Goal: Check status: Check status

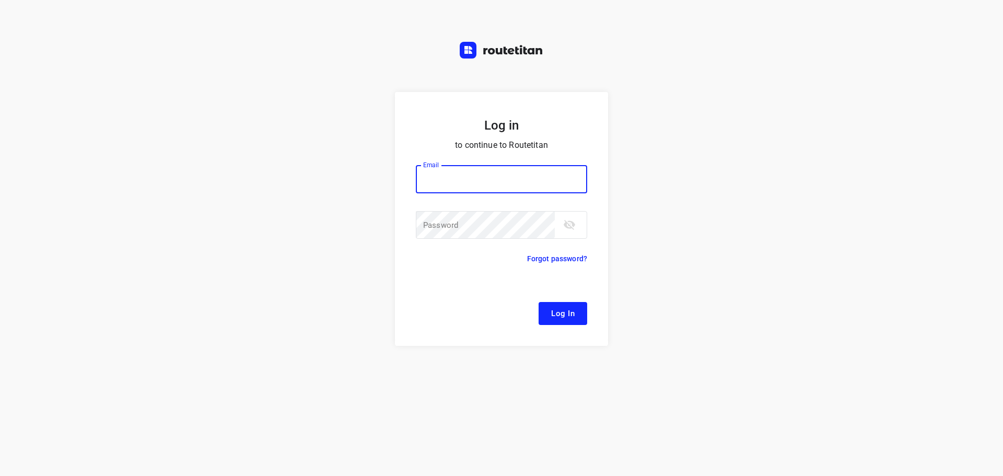
click at [464, 176] on input "email" at bounding box center [501, 179] width 171 height 28
type input "remco@fruitopjewerk.nl"
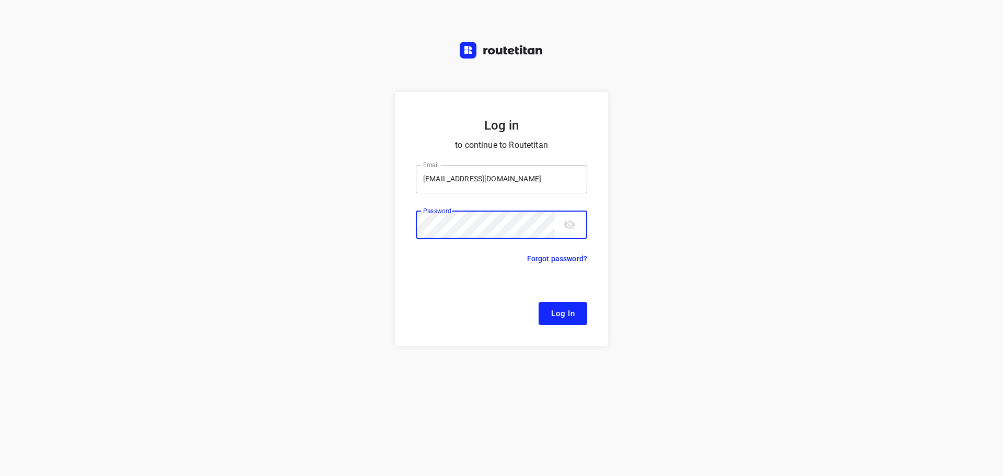
click at [538, 302] on button "Log In" at bounding box center [562, 313] width 49 height 23
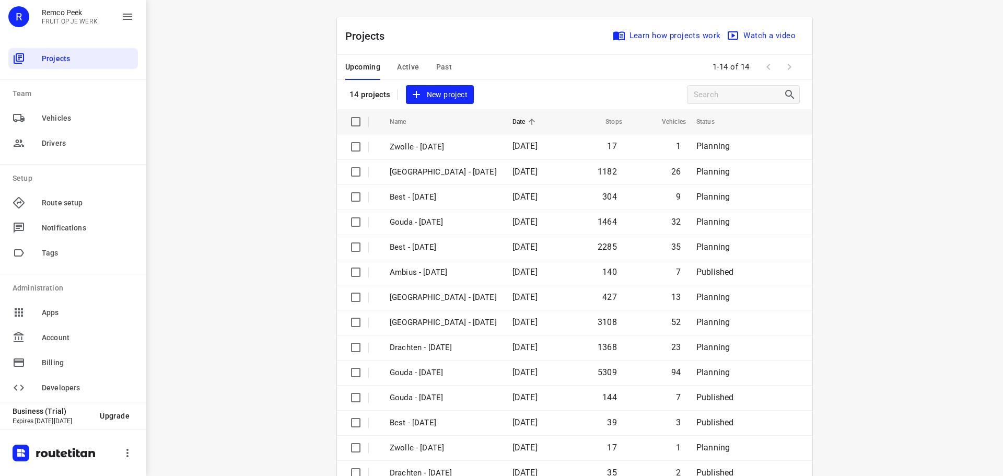
click at [399, 73] on span "Active" at bounding box center [408, 67] width 22 height 13
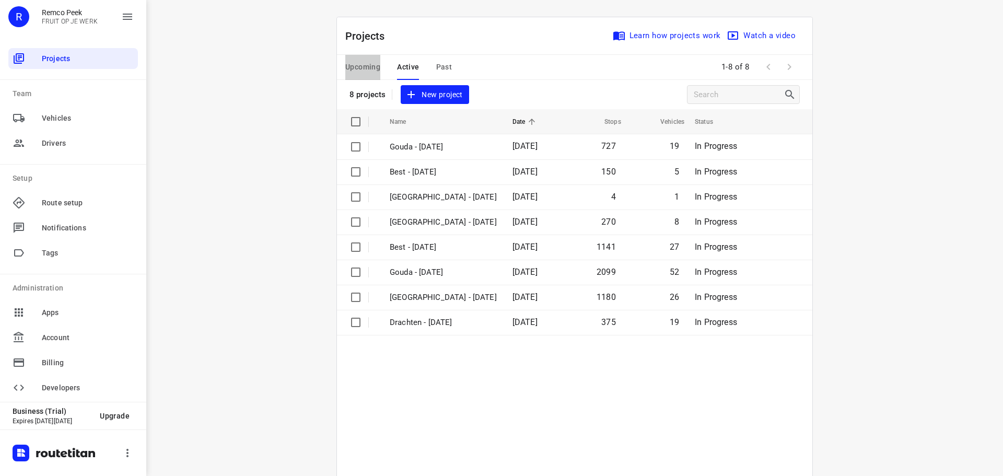
click at [367, 70] on span "Upcoming" at bounding box center [362, 67] width 35 height 13
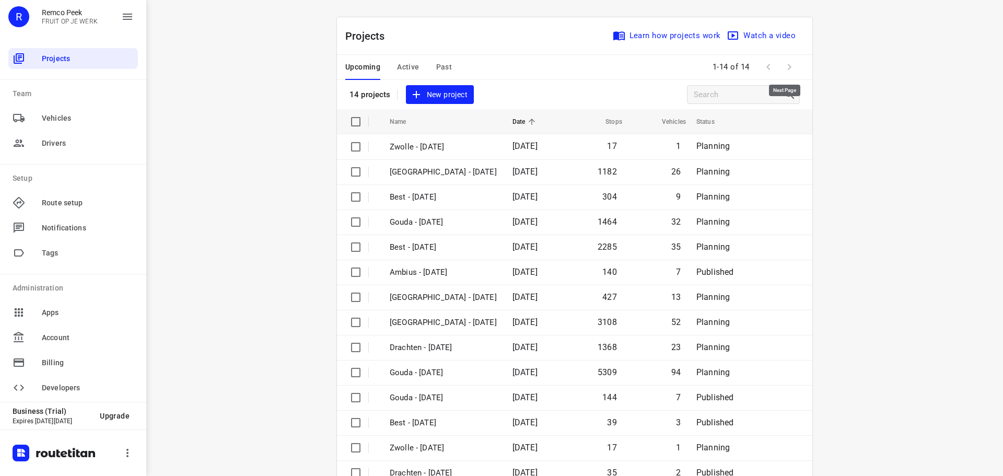
click at [784, 68] on span at bounding box center [789, 66] width 21 height 21
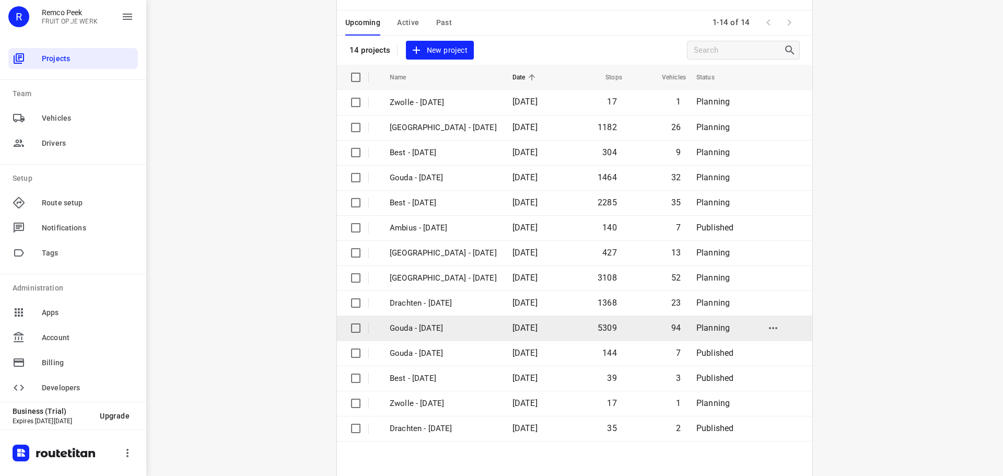
scroll to position [77, 0]
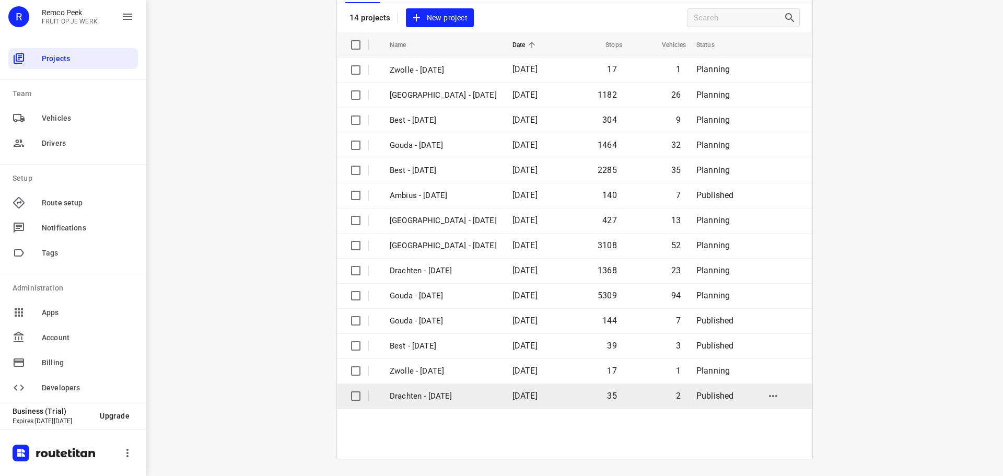
click at [441, 397] on p "Drachten - [DATE]" at bounding box center [443, 396] width 107 height 12
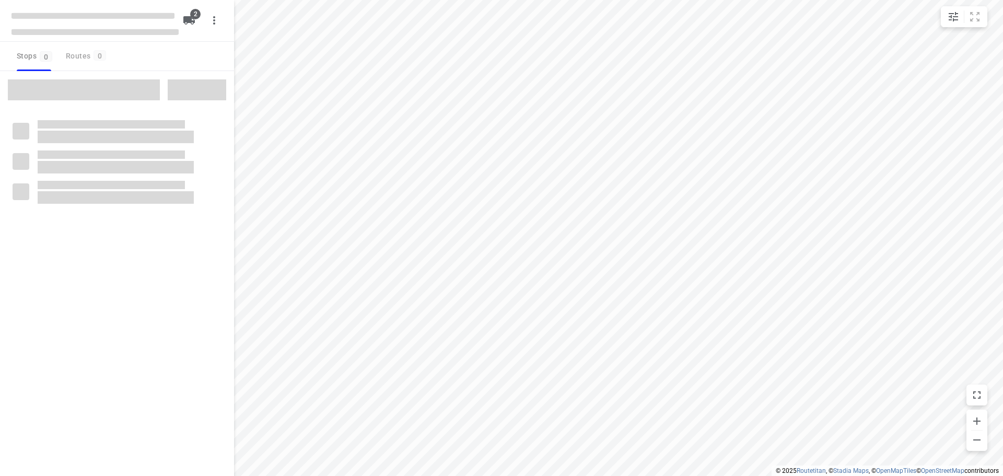
checkbox input "true"
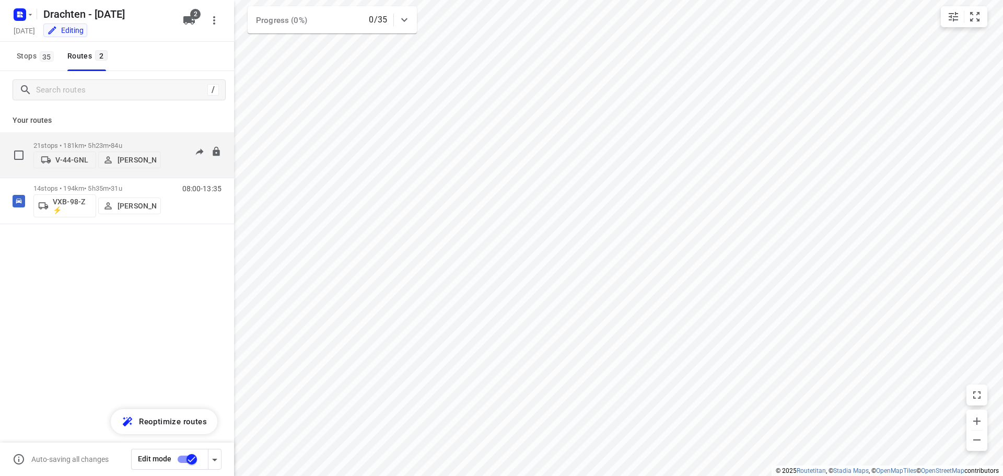
click at [111, 142] on span "•" at bounding box center [110, 146] width 2 height 8
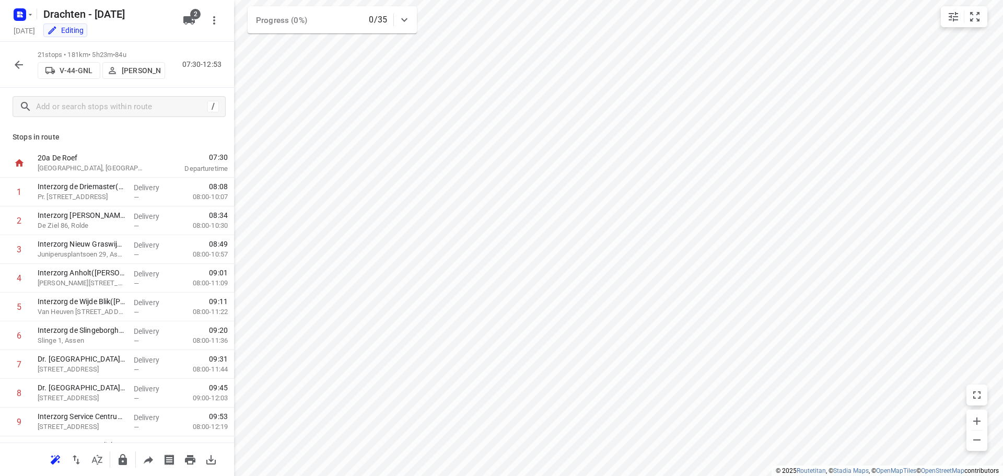
click at [17, 64] on icon "button" at bounding box center [19, 64] width 13 height 13
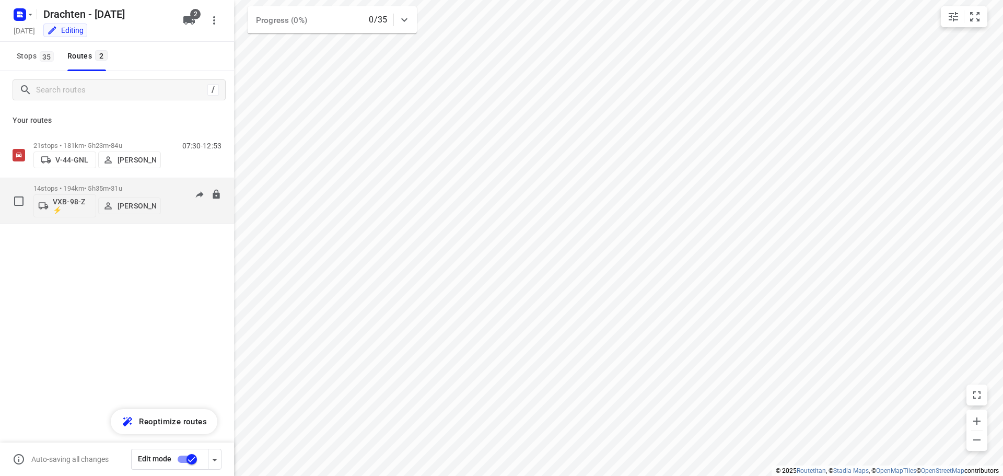
click at [133, 190] on p "14 stops • 194km • 5h35m • 31u" at bounding box center [96, 188] width 127 height 8
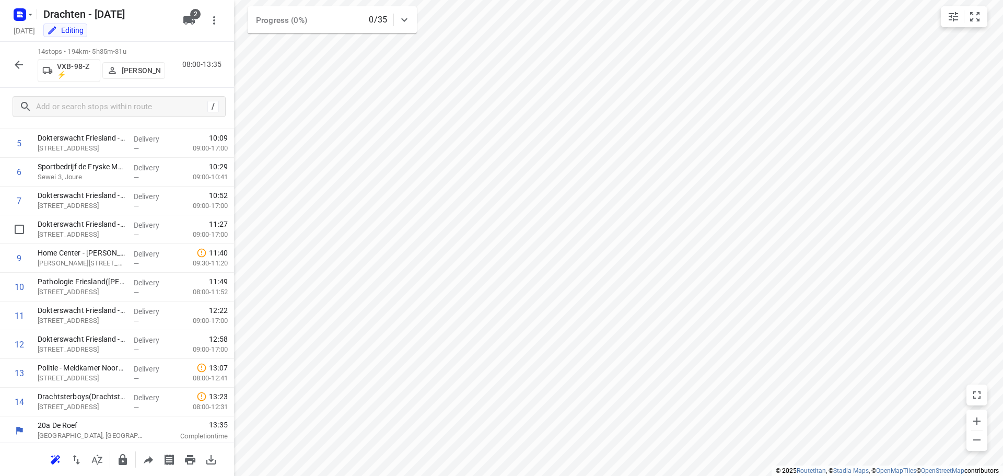
scroll to position [166, 0]
click at [25, 69] on icon "button" at bounding box center [19, 64] width 13 height 13
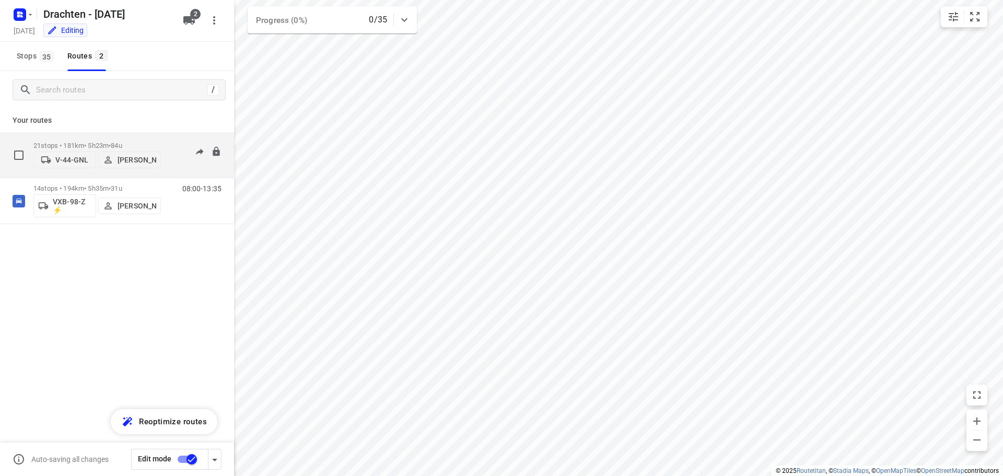
click at [121, 137] on div "21 stops • 181km • 5h23m • 84u V-44-GNL Jurre Woudwijk" at bounding box center [96, 154] width 127 height 37
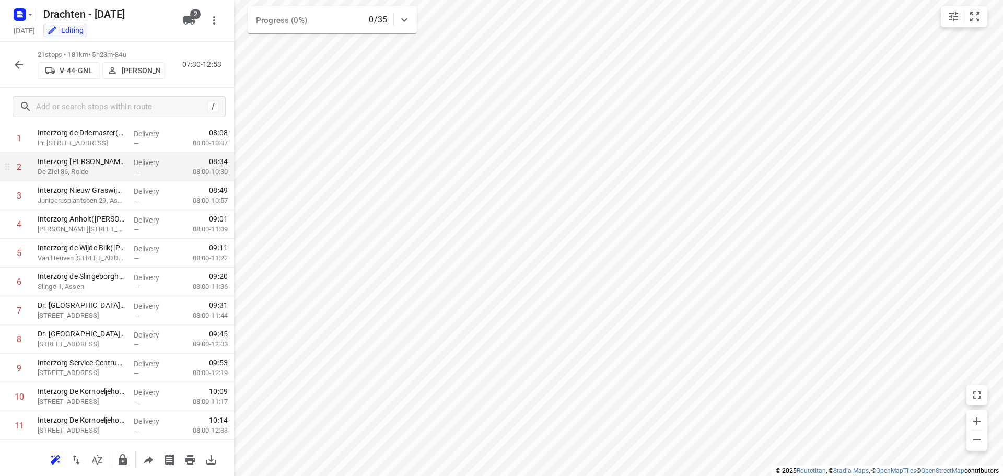
scroll to position [0, 0]
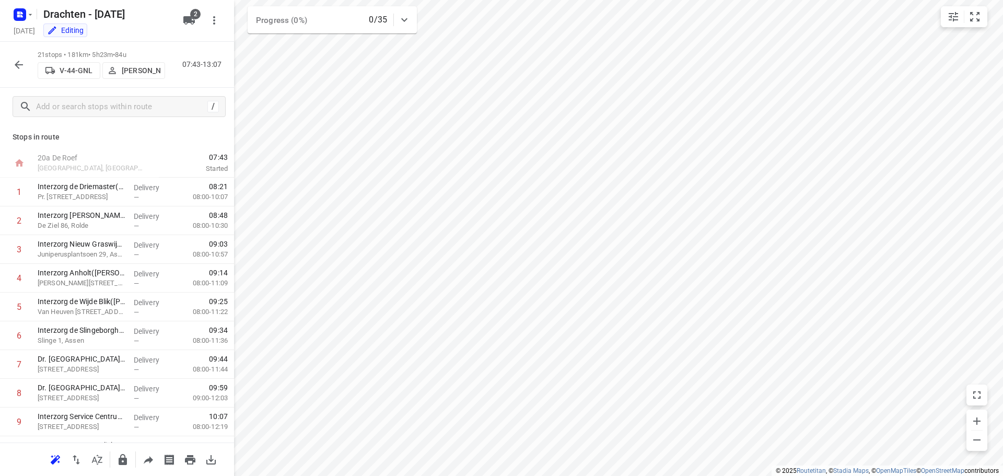
click at [19, 52] on div "21 stops • 181km • 5h23m • 84u V-44-GNL Jurre Woudwijk 07:43-13:07" at bounding box center [117, 65] width 234 height 46
click at [17, 61] on icon "button" at bounding box center [19, 64] width 13 height 13
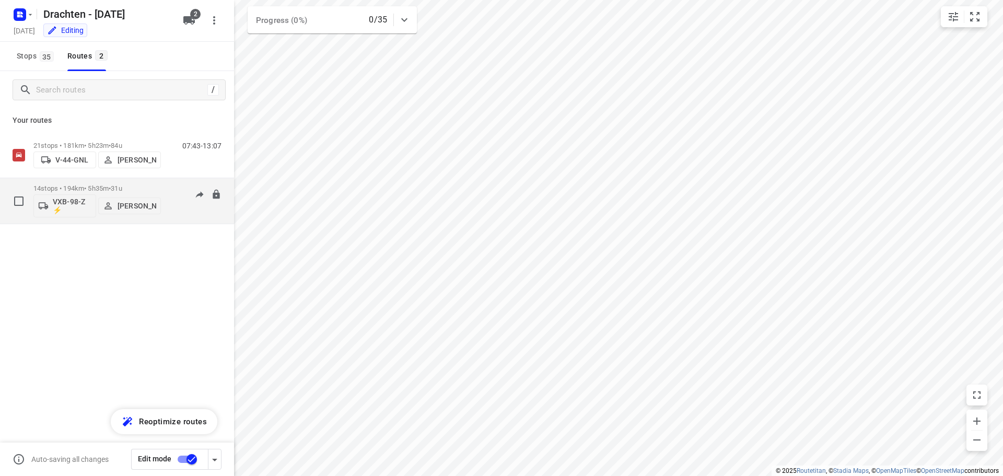
click at [111, 186] on p "14 stops • 194km • 5h35m • 31u" at bounding box center [96, 188] width 127 height 8
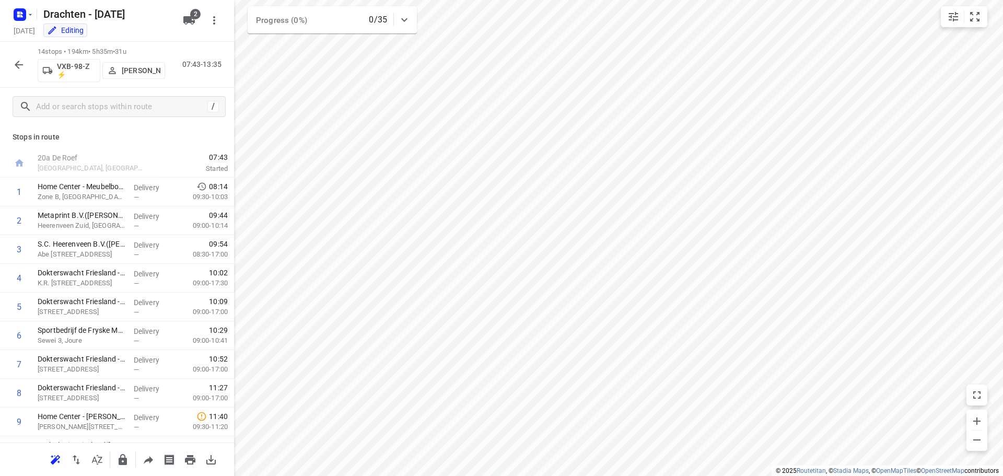
click at [21, 70] on icon "button" at bounding box center [19, 64] width 13 height 13
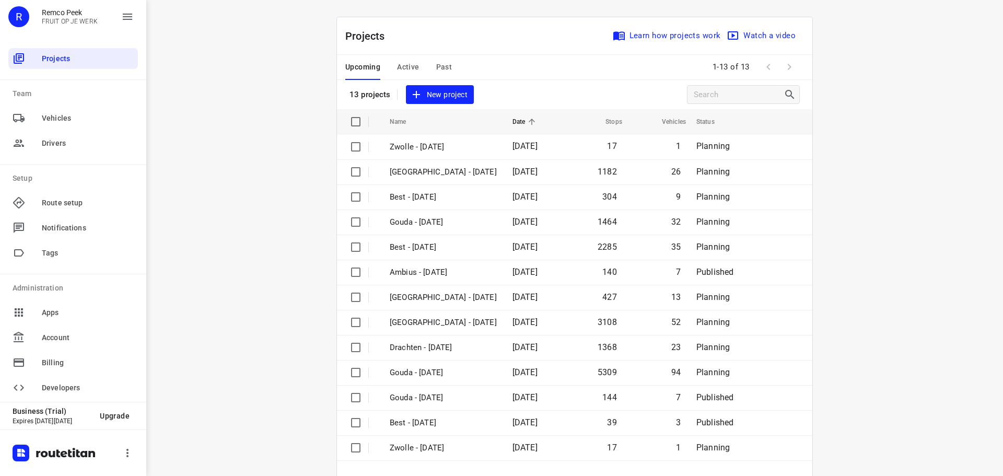
click at [440, 61] on span "Past" at bounding box center [444, 67] width 16 height 13
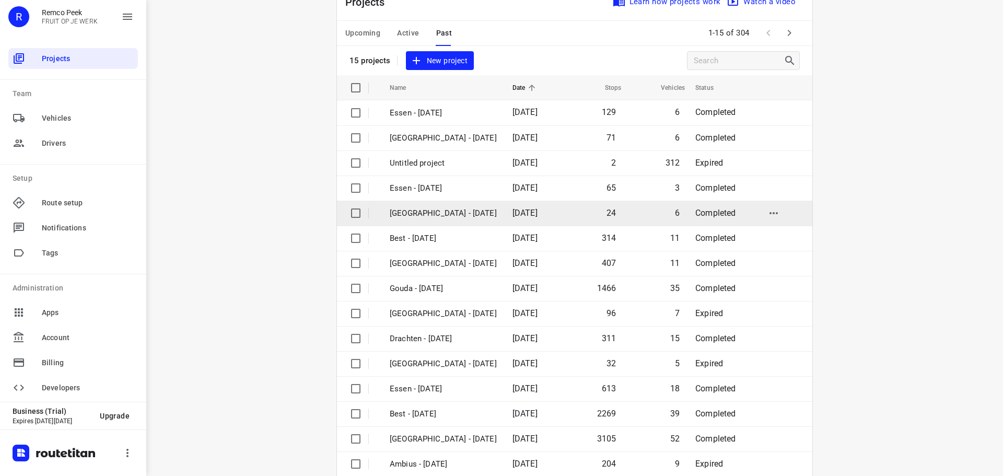
scroll to position [52, 0]
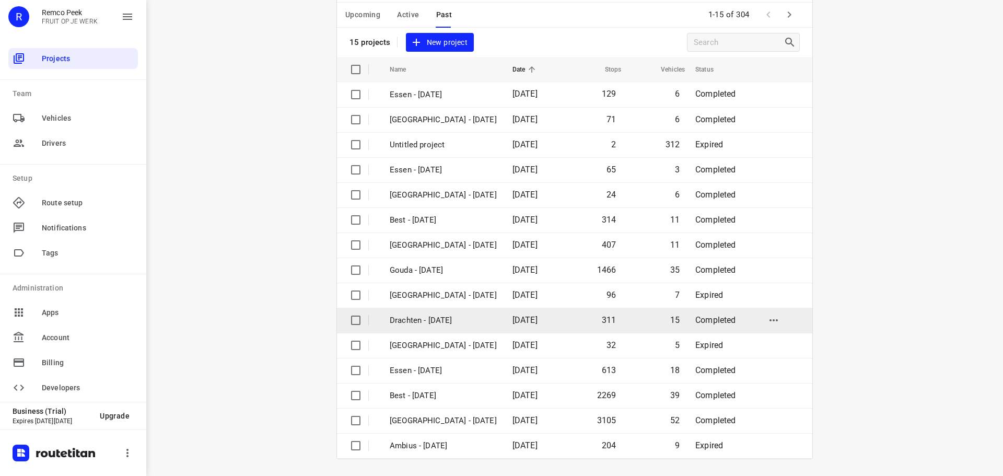
click at [428, 320] on p "Drachten - [DATE]" at bounding box center [443, 320] width 107 height 12
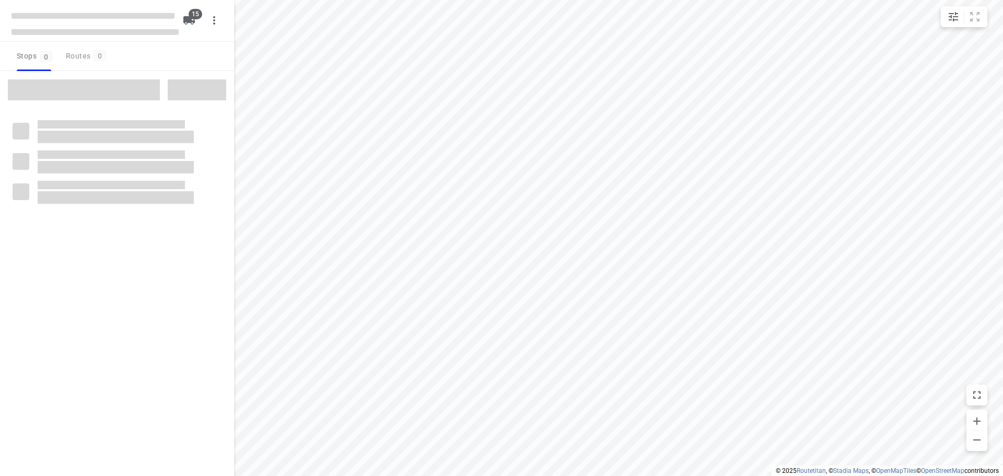
checkbox input "true"
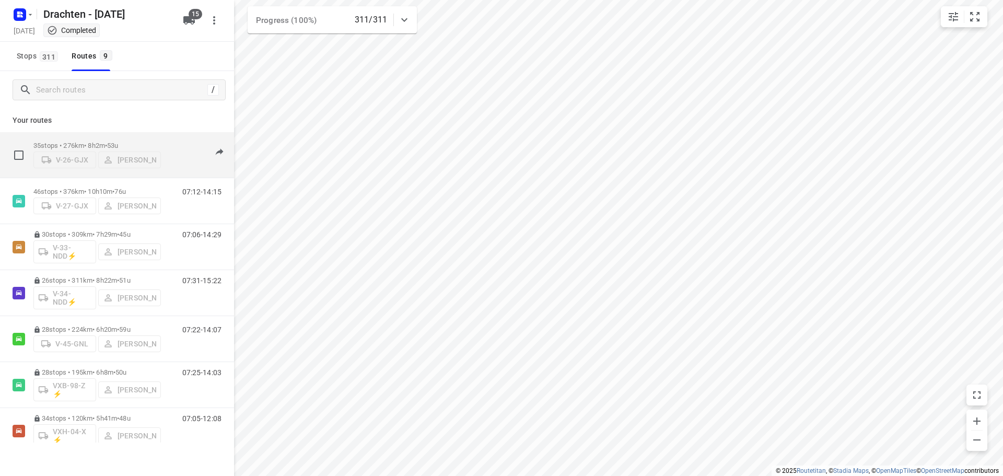
click at [84, 136] on div "35 stops • 276km • 8h2m • 53u V-26-GJX [PERSON_NAME]" at bounding box center [96, 154] width 127 height 37
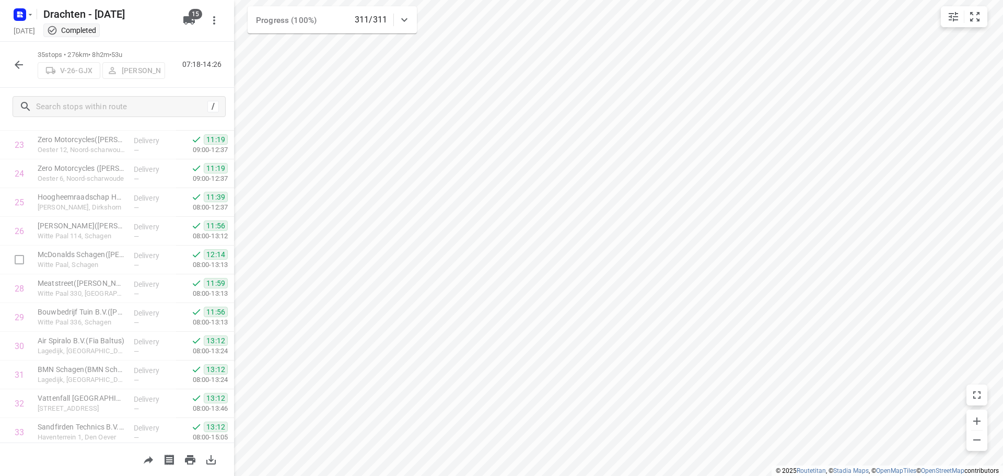
scroll to position [769, 0]
click at [27, 62] on button "button" at bounding box center [18, 64] width 21 height 21
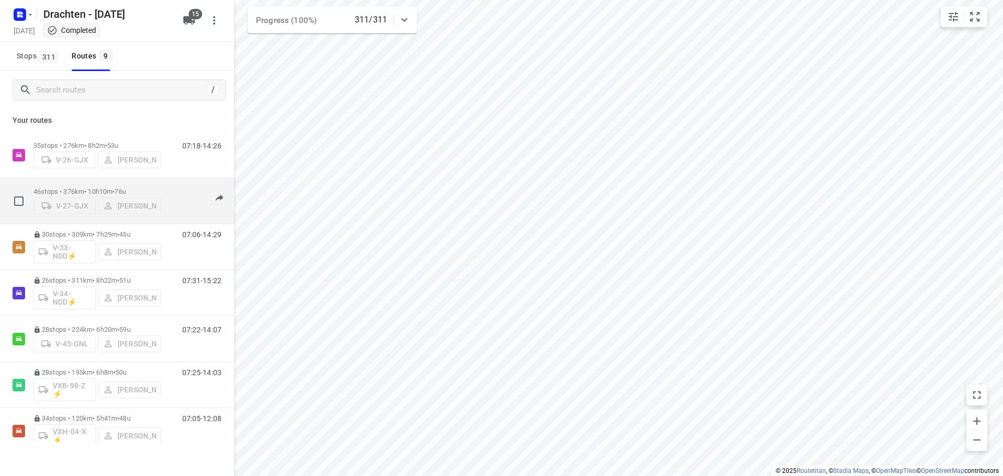
click at [90, 187] on p "46 stops • 376km • 10h10m • 76u" at bounding box center [96, 191] width 127 height 8
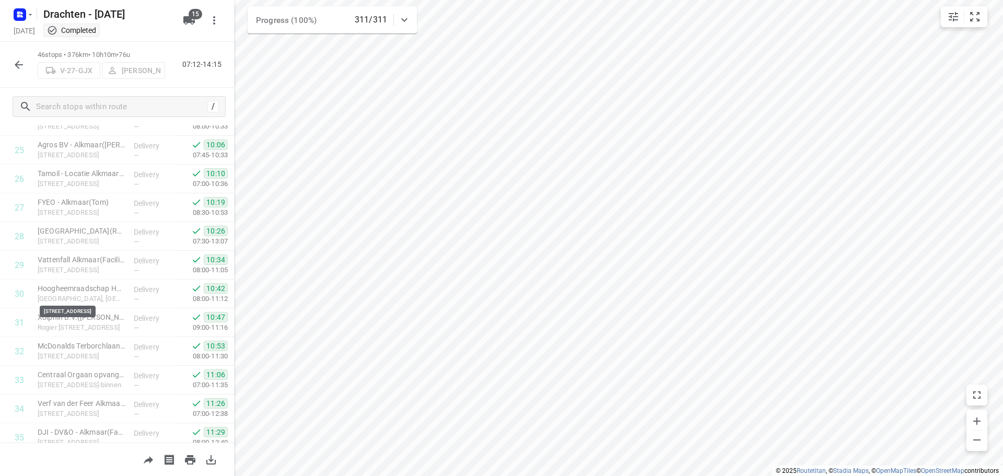
scroll to position [1085, 0]
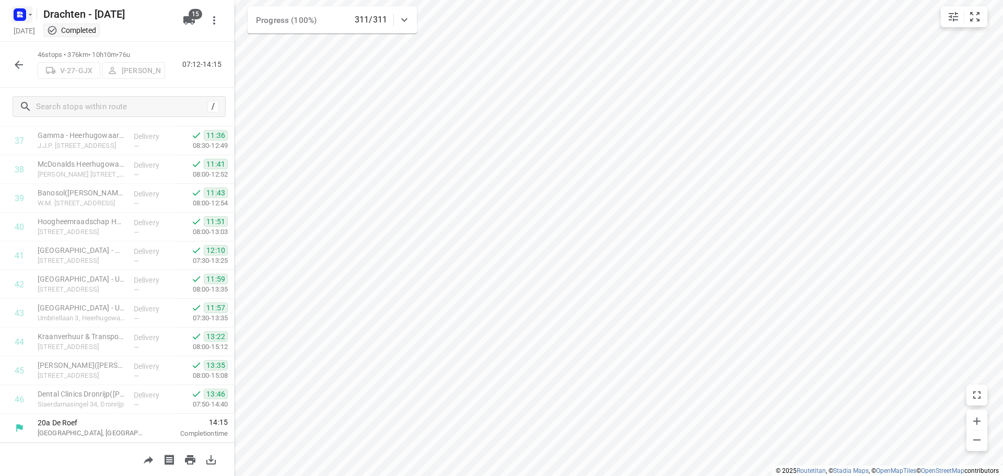
click at [22, 19] on rect "button" at bounding box center [20, 14] width 13 height 13
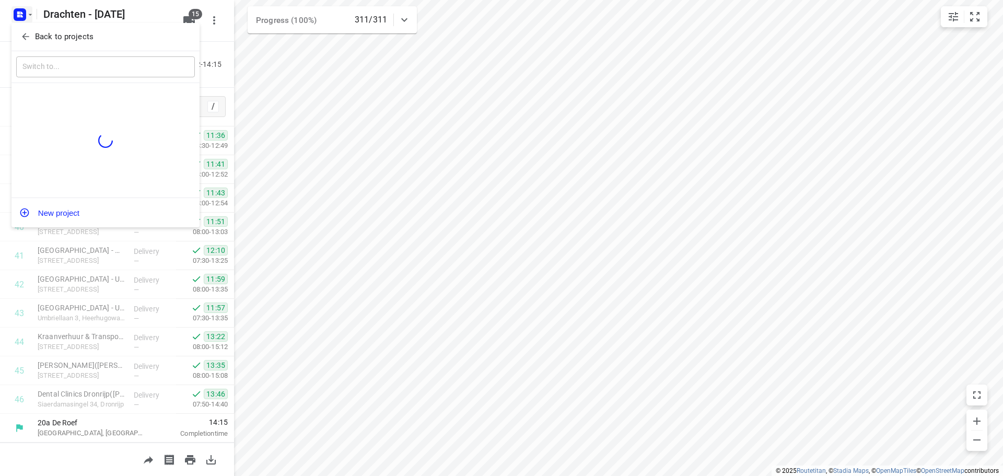
click at [73, 34] on p "Back to projects" at bounding box center [64, 37] width 58 height 12
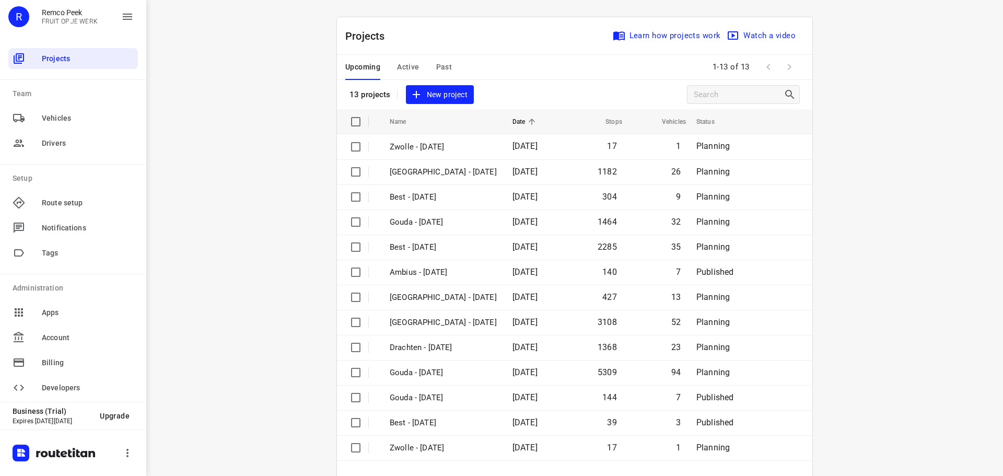
click at [448, 71] on div "Upcoming Active Past" at bounding box center [406, 67] width 123 height 25
click at [447, 69] on div "Upcoming Active Past" at bounding box center [406, 67] width 123 height 25
click at [446, 67] on span "Past" at bounding box center [444, 67] width 16 height 13
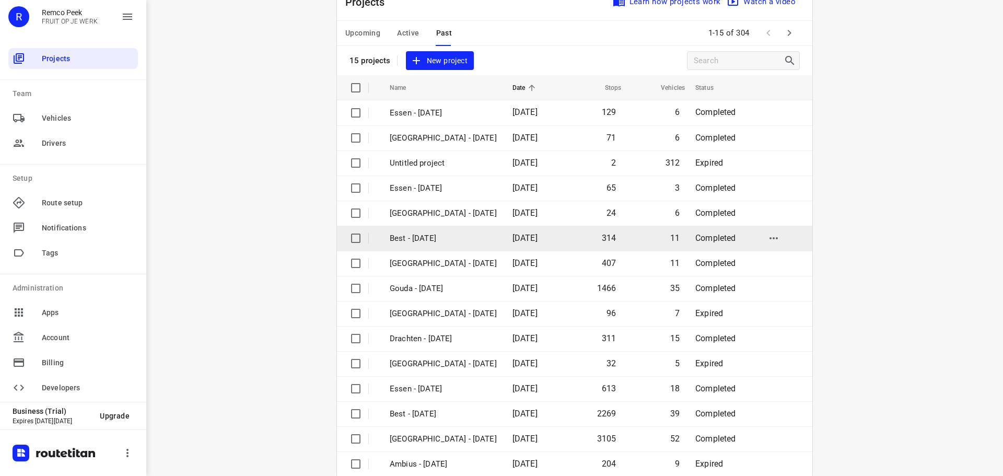
scroll to position [52, 0]
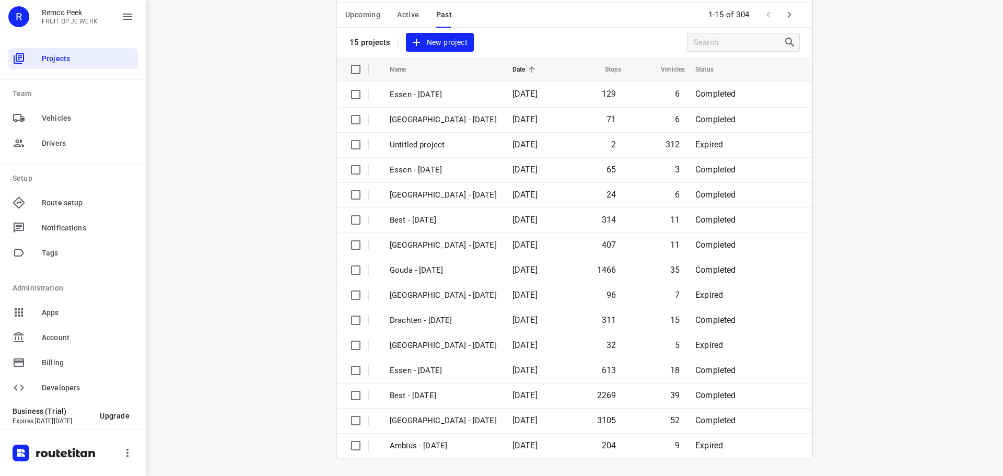
click at [415, 17] on div "Upcoming Active Past" at bounding box center [406, 15] width 123 height 25
click at [409, 15] on span "Active" at bounding box center [408, 14] width 22 height 13
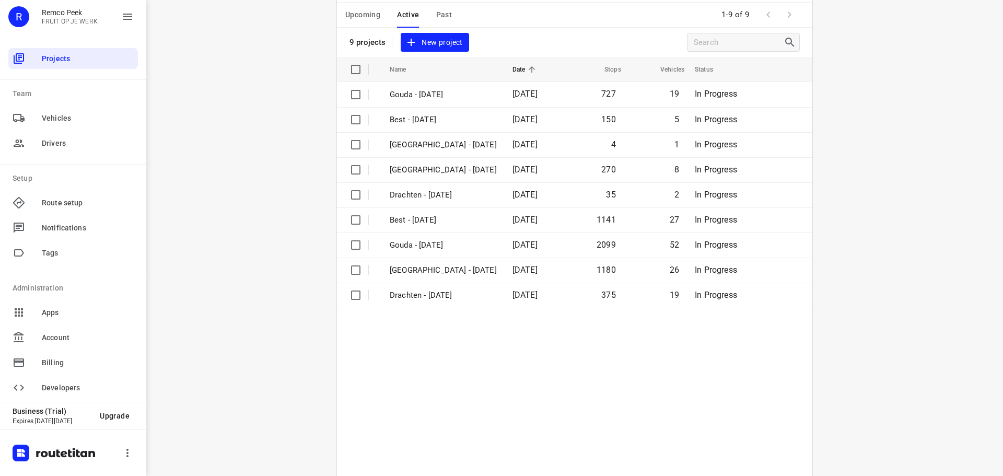
scroll to position [0, 0]
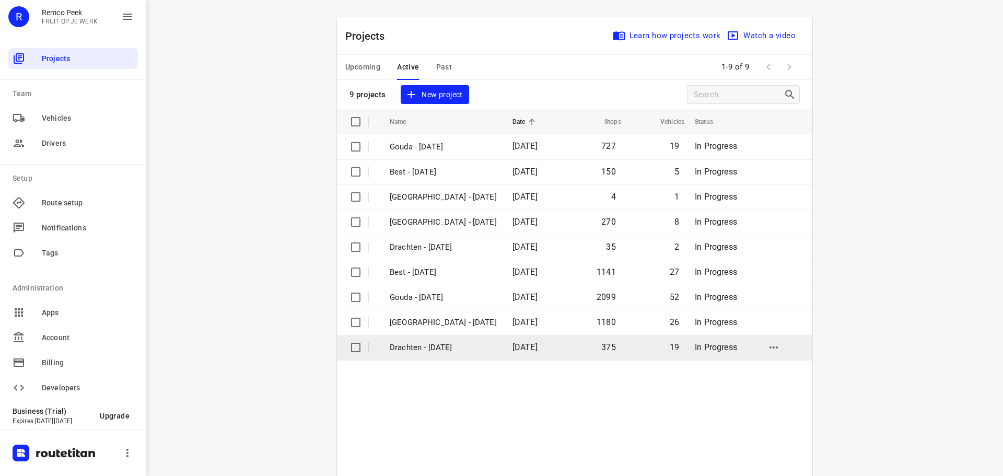
click at [435, 344] on p "Drachten - [DATE]" at bounding box center [443, 348] width 107 height 12
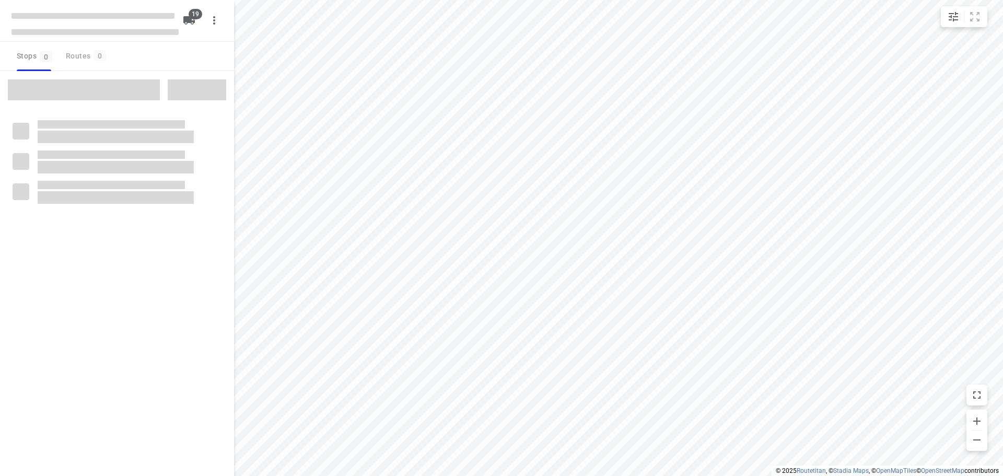
checkbox input "true"
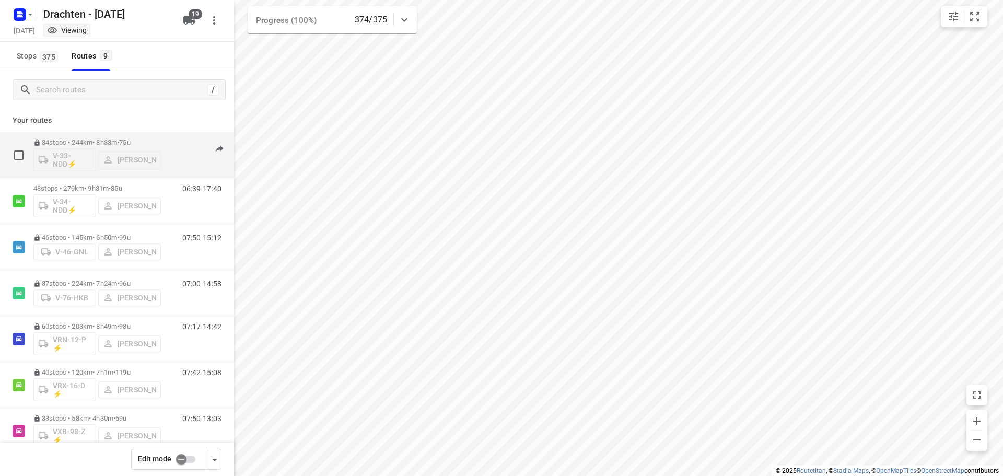
click at [111, 138] on div "34 stops • 244km • 8h33m • 75u V-33-NDD⚡ [PERSON_NAME]" at bounding box center [96, 154] width 127 height 43
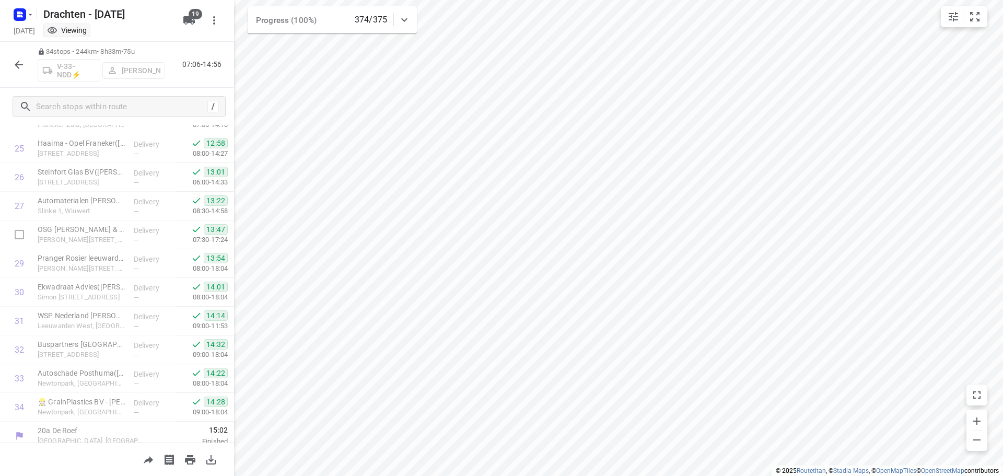
scroll to position [741, 0]
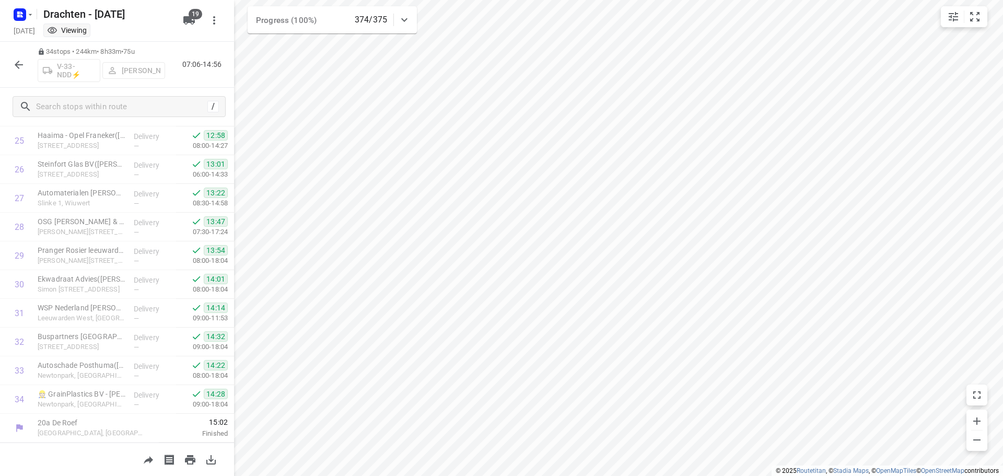
click at [15, 63] on icon "button" at bounding box center [19, 64] width 13 height 13
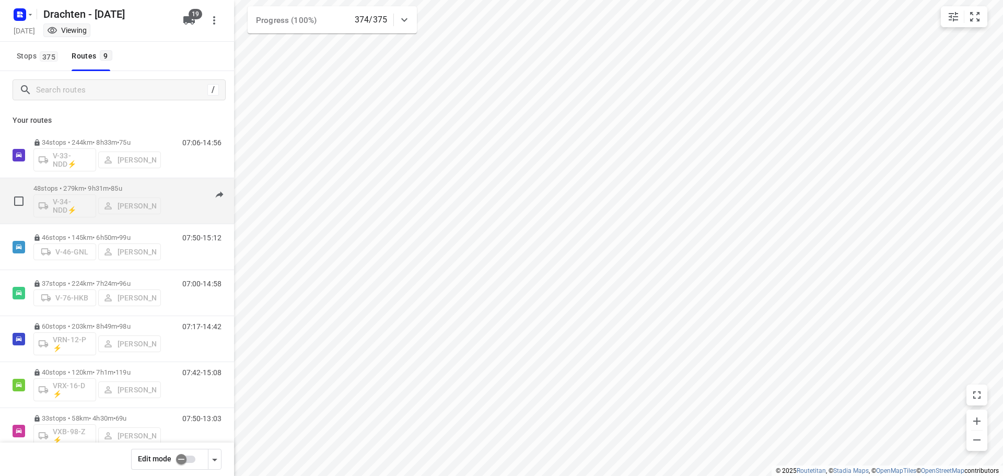
click at [111, 185] on span "•" at bounding box center [110, 188] width 2 height 8
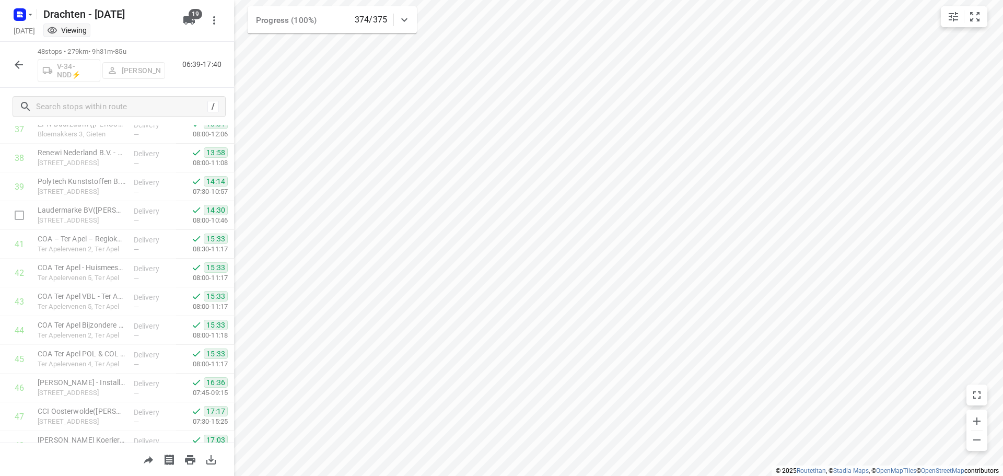
scroll to position [1143, 0]
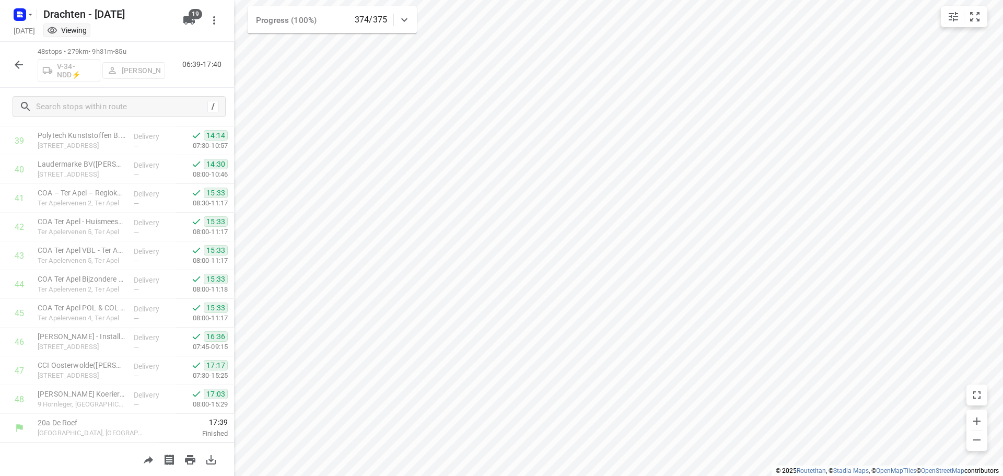
click at [22, 66] on icon "button" at bounding box center [19, 64] width 13 height 13
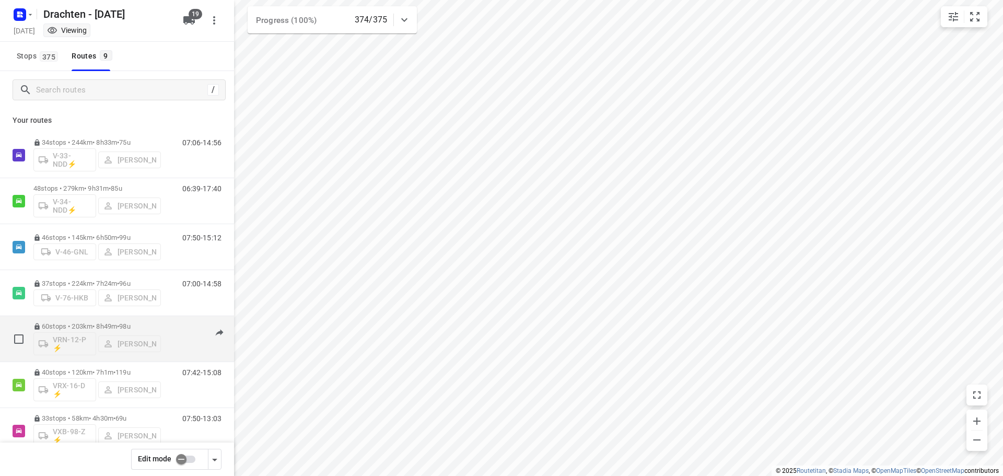
click at [127, 320] on div "60 stops • 203km • 8h49m • 98u VRN-12-P ⚡ [PERSON_NAME]" at bounding box center [96, 338] width 127 height 43
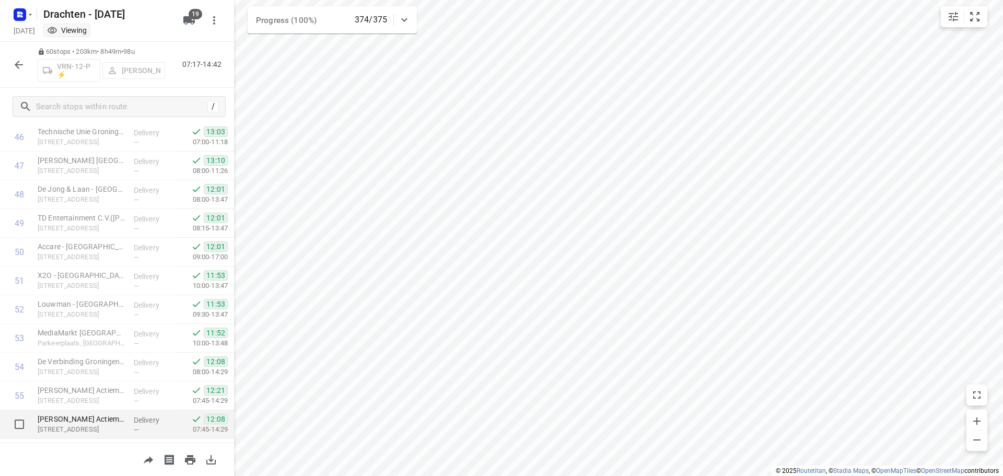
scroll to position [1331, 0]
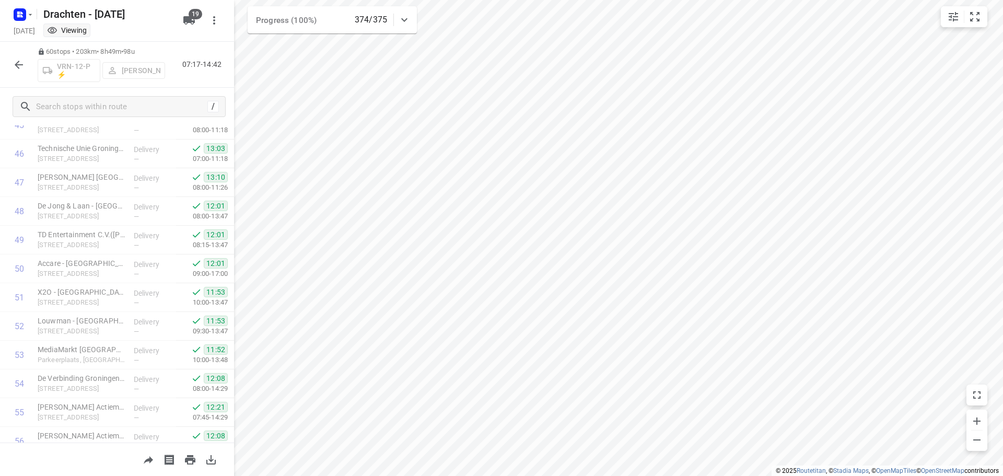
click at [16, 66] on icon "button" at bounding box center [19, 64] width 13 height 13
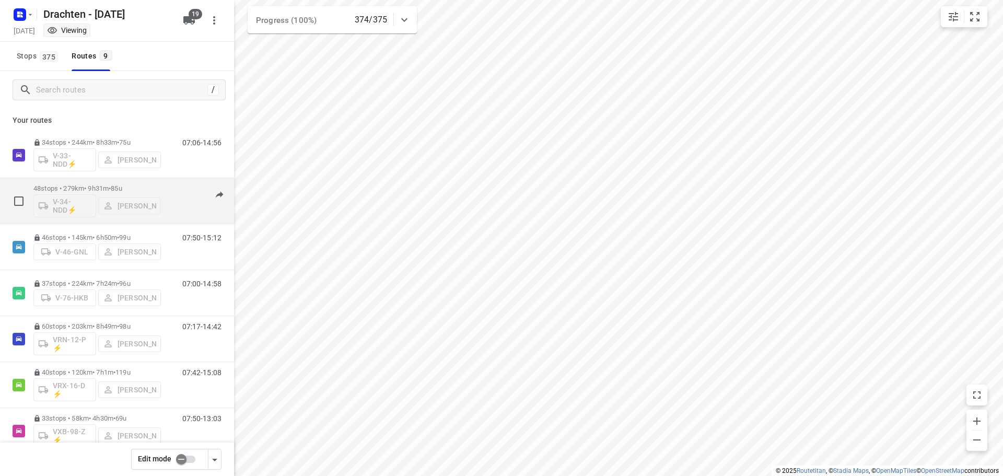
click at [104, 186] on p "48 stops • 279km • 9h31m • 85u" at bounding box center [96, 188] width 127 height 8
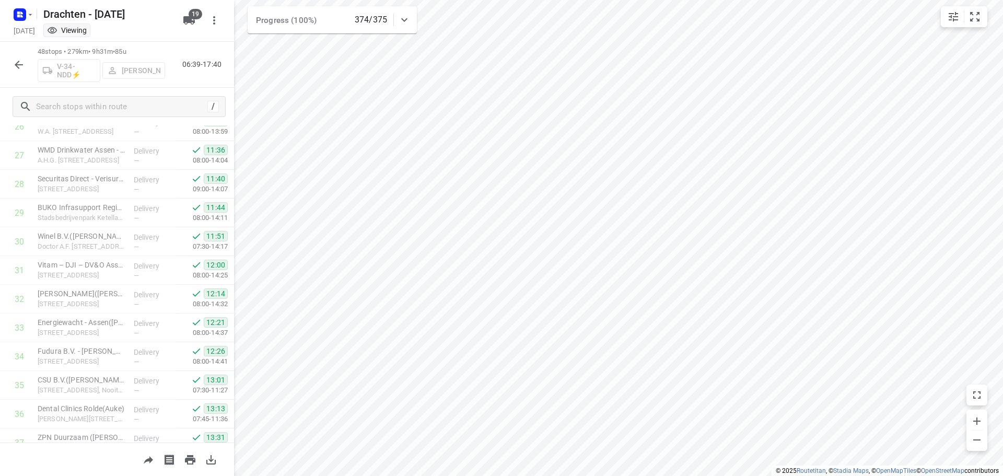
scroll to position [1143, 0]
